Goal: Use online tool/utility: Utilize a website feature to perform a specific function

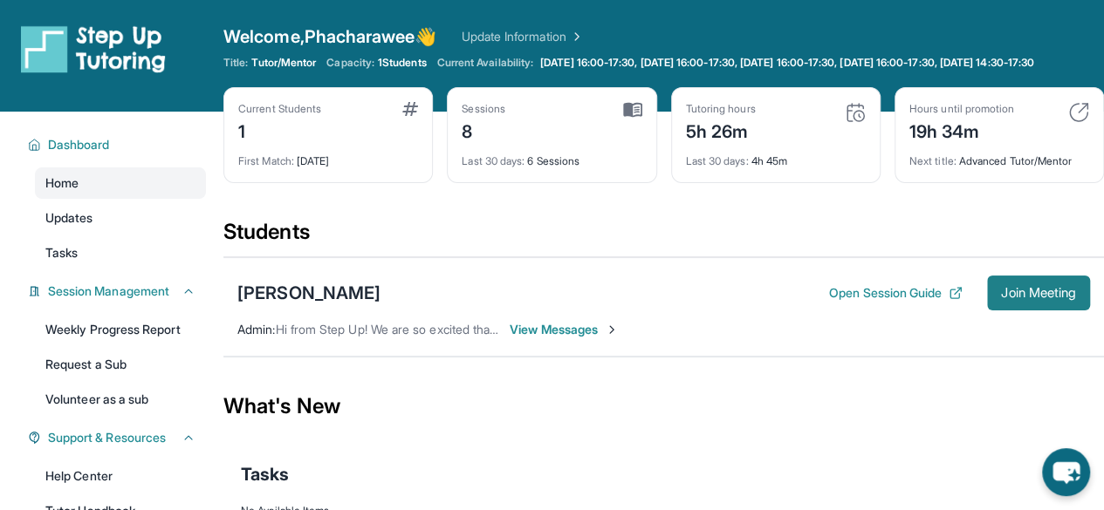
click at [1027, 298] on span "Join Meeting" at bounding box center [1038, 293] width 75 height 10
